Goal: Transaction & Acquisition: Purchase product/service

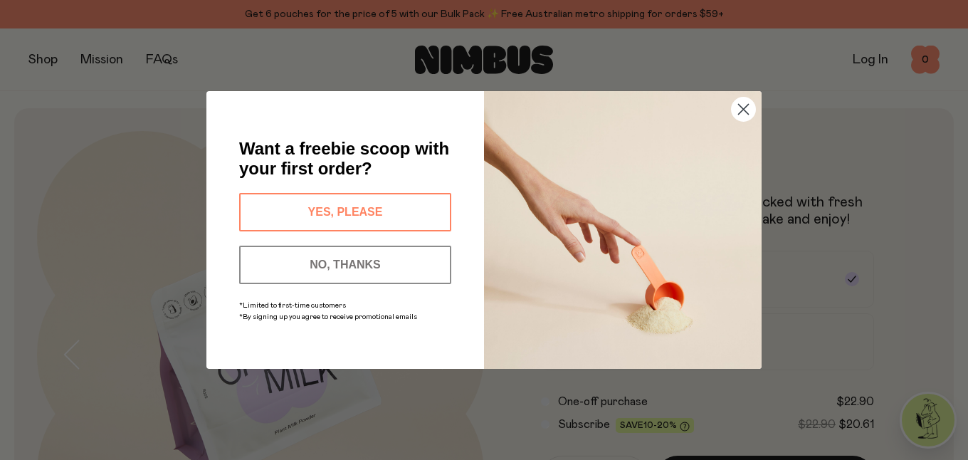
click at [347, 217] on button "YES, PLEASE" at bounding box center [345, 212] width 212 height 38
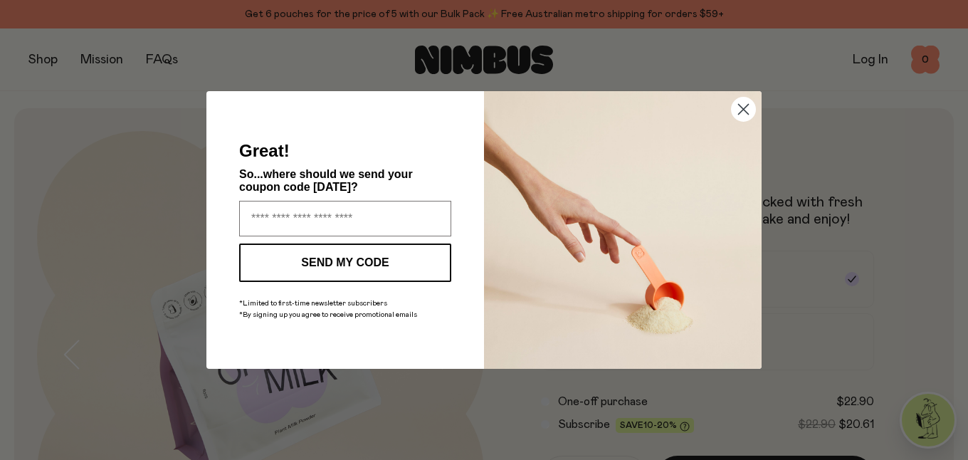
click at [749, 105] on circle "Close dialog" at bounding box center [743, 109] width 23 height 23
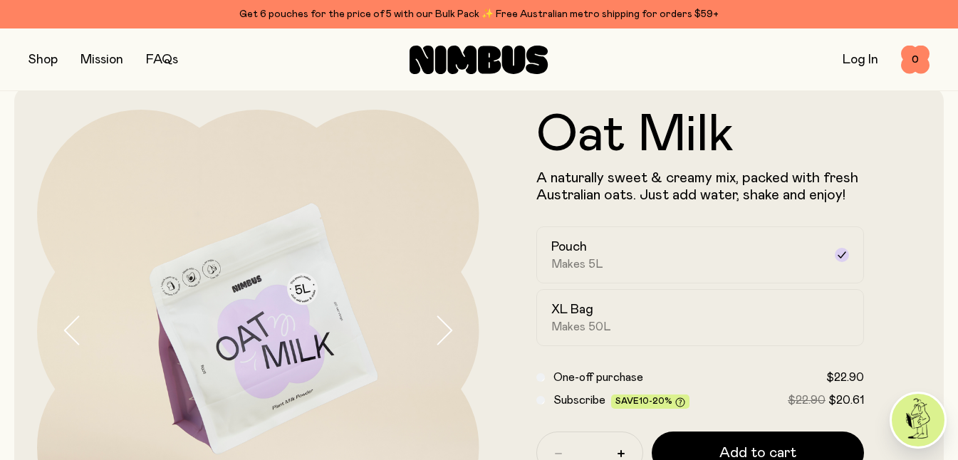
scroll to position [95, 0]
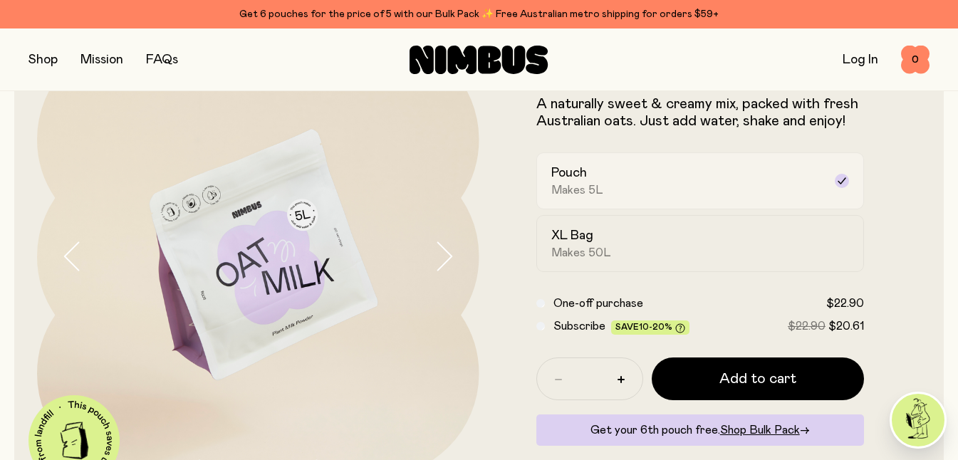
click at [634, 168] on div "Pouch Makes 5L" at bounding box center [687, 180] width 273 height 33
click at [622, 239] on div "XL Bag Makes 50L" at bounding box center [687, 243] width 273 height 33
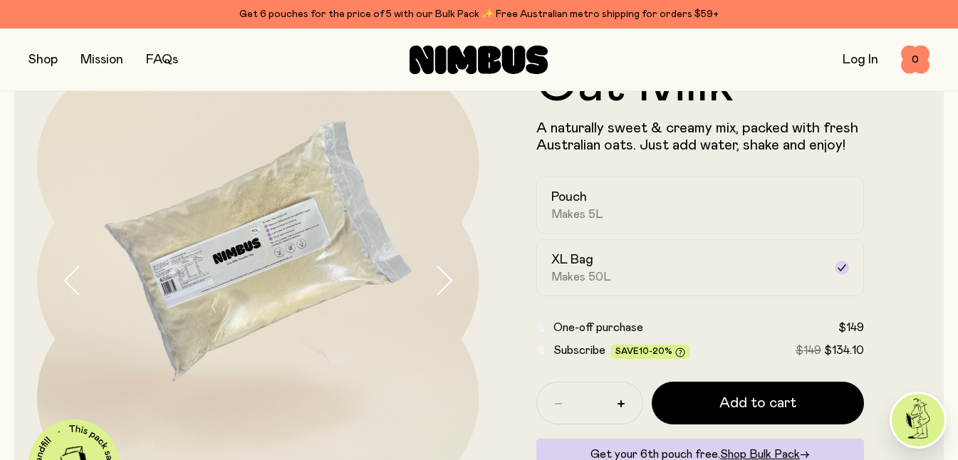
scroll to position [97, 0]
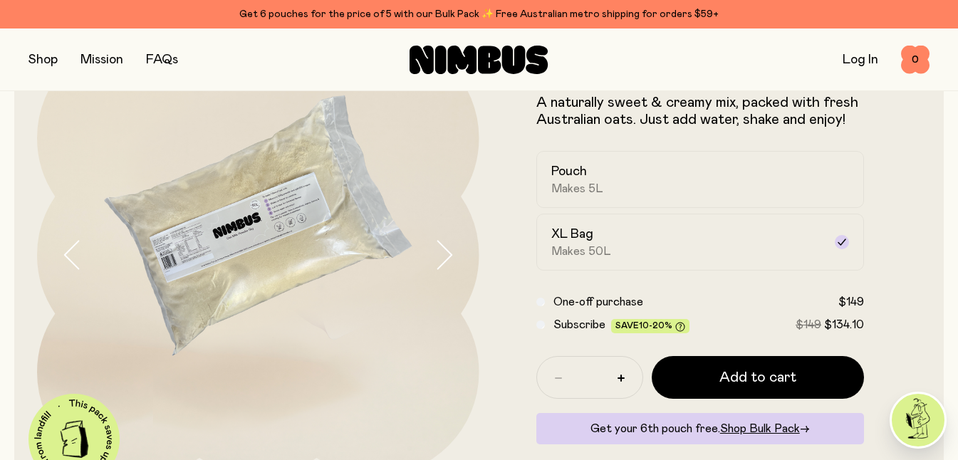
click at [574, 324] on span "Subscribe" at bounding box center [579, 324] width 52 height 11
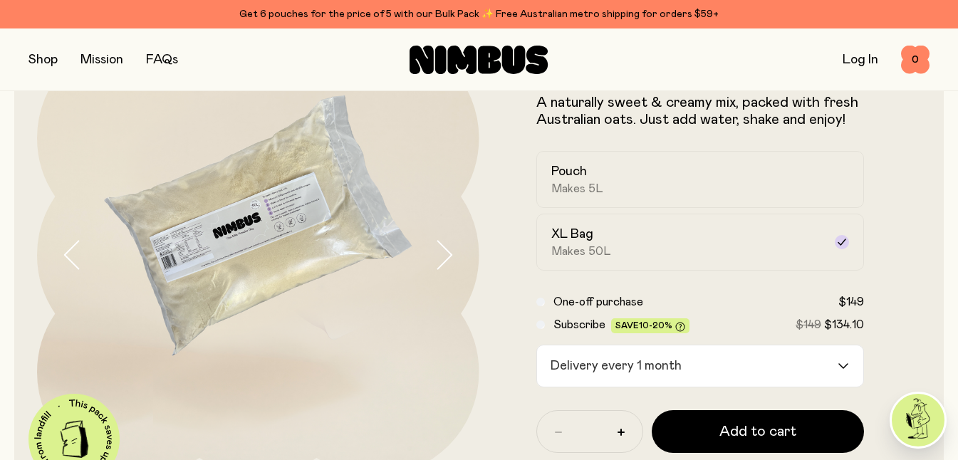
click at [600, 360] on div "Delivery every 1 month" at bounding box center [687, 365] width 301 height 41
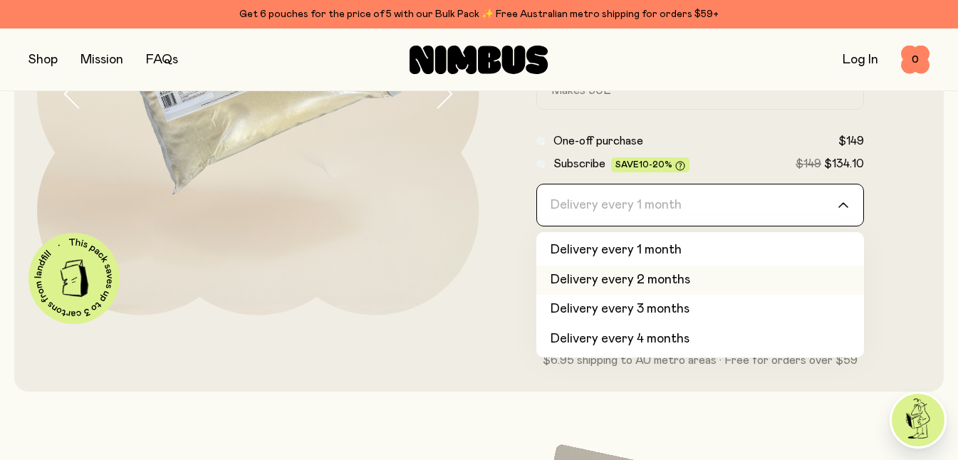
scroll to position [273, 0]
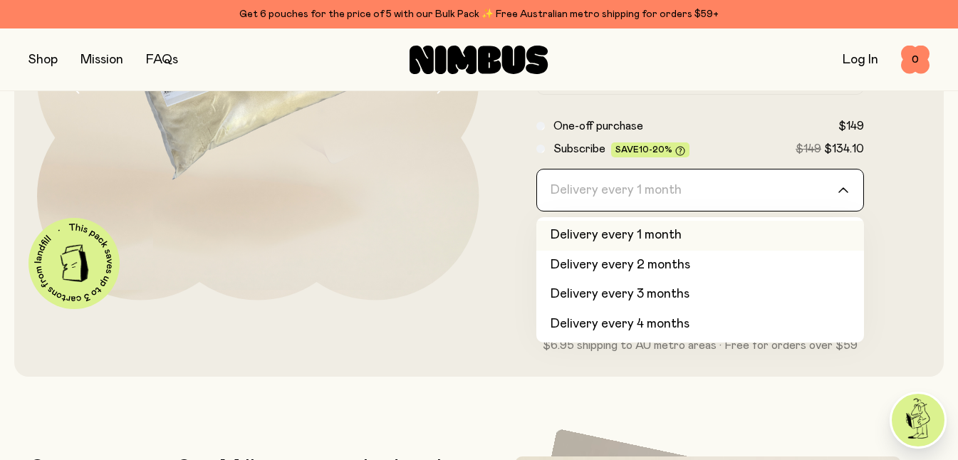
click at [474, 252] on div at bounding box center [258, 79] width 442 height 442
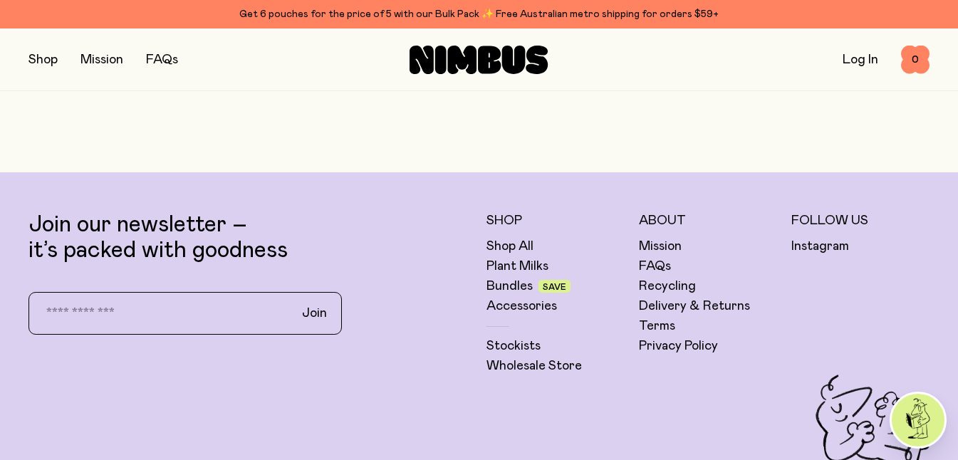
scroll to position [3377, 0]
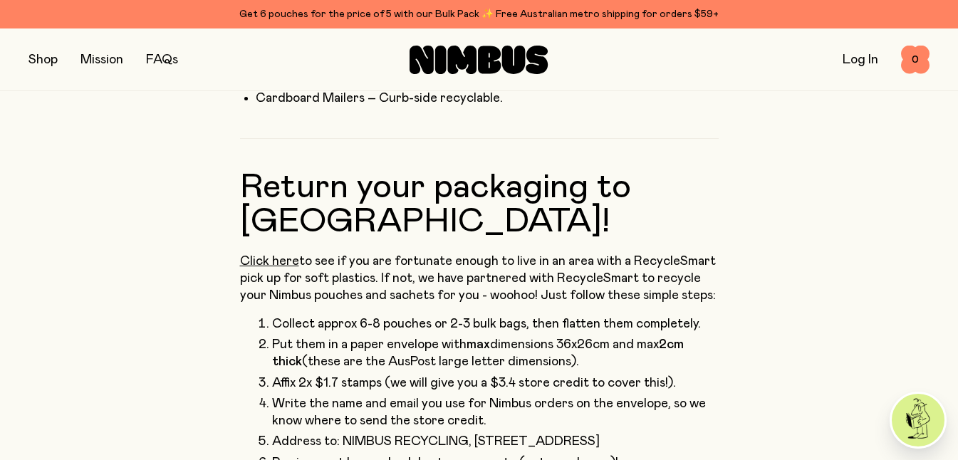
scroll to position [577, 0]
